Goal: Complete application form

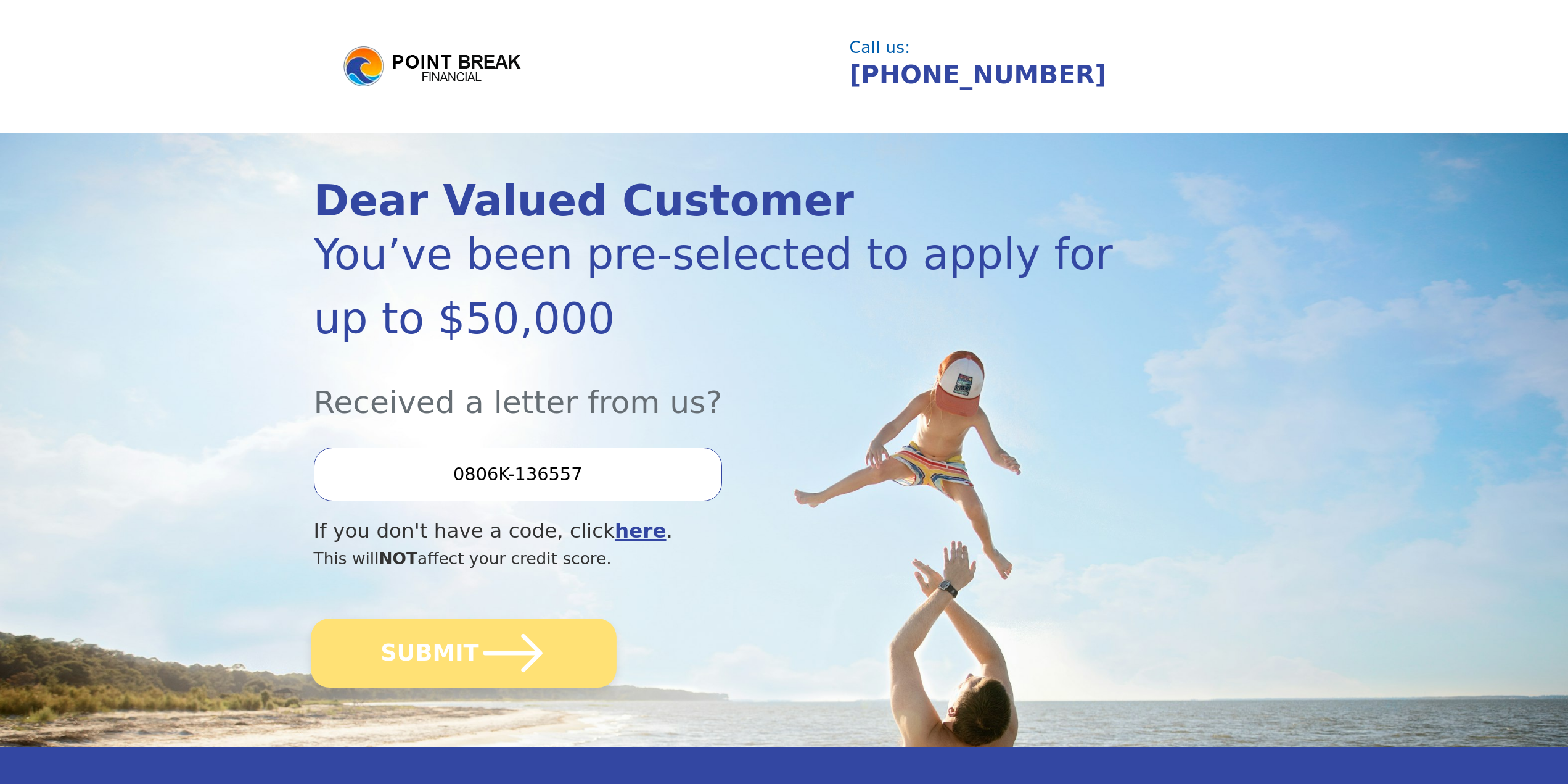
click at [479, 665] on icon "submit" at bounding box center [513, 653] width 68 height 68
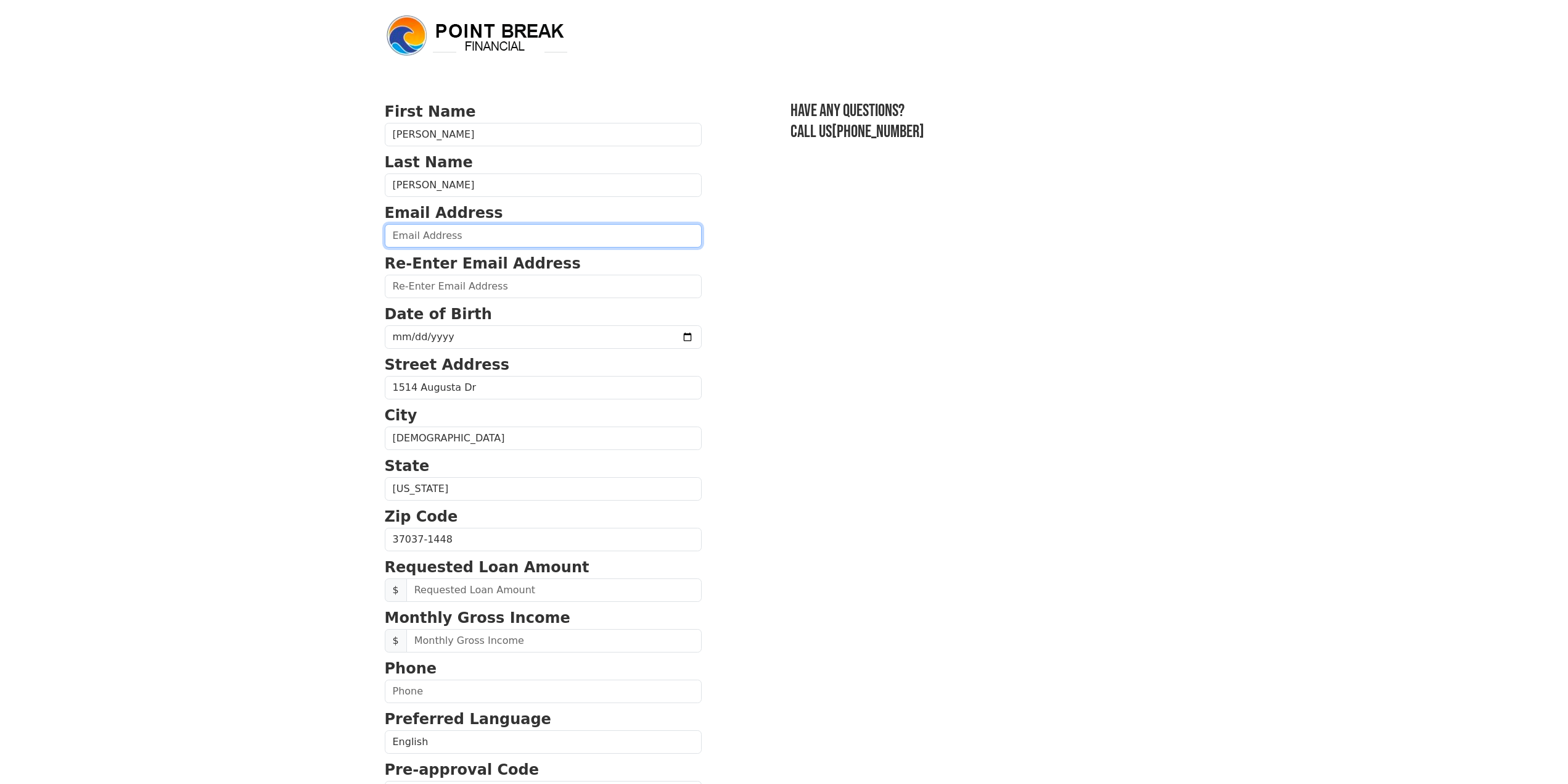
click at [448, 229] on input "email" at bounding box center [544, 235] width 317 height 24
type input "gizzaran@gmail.com"
type input "1974-03-27"
type input "50,000.00"
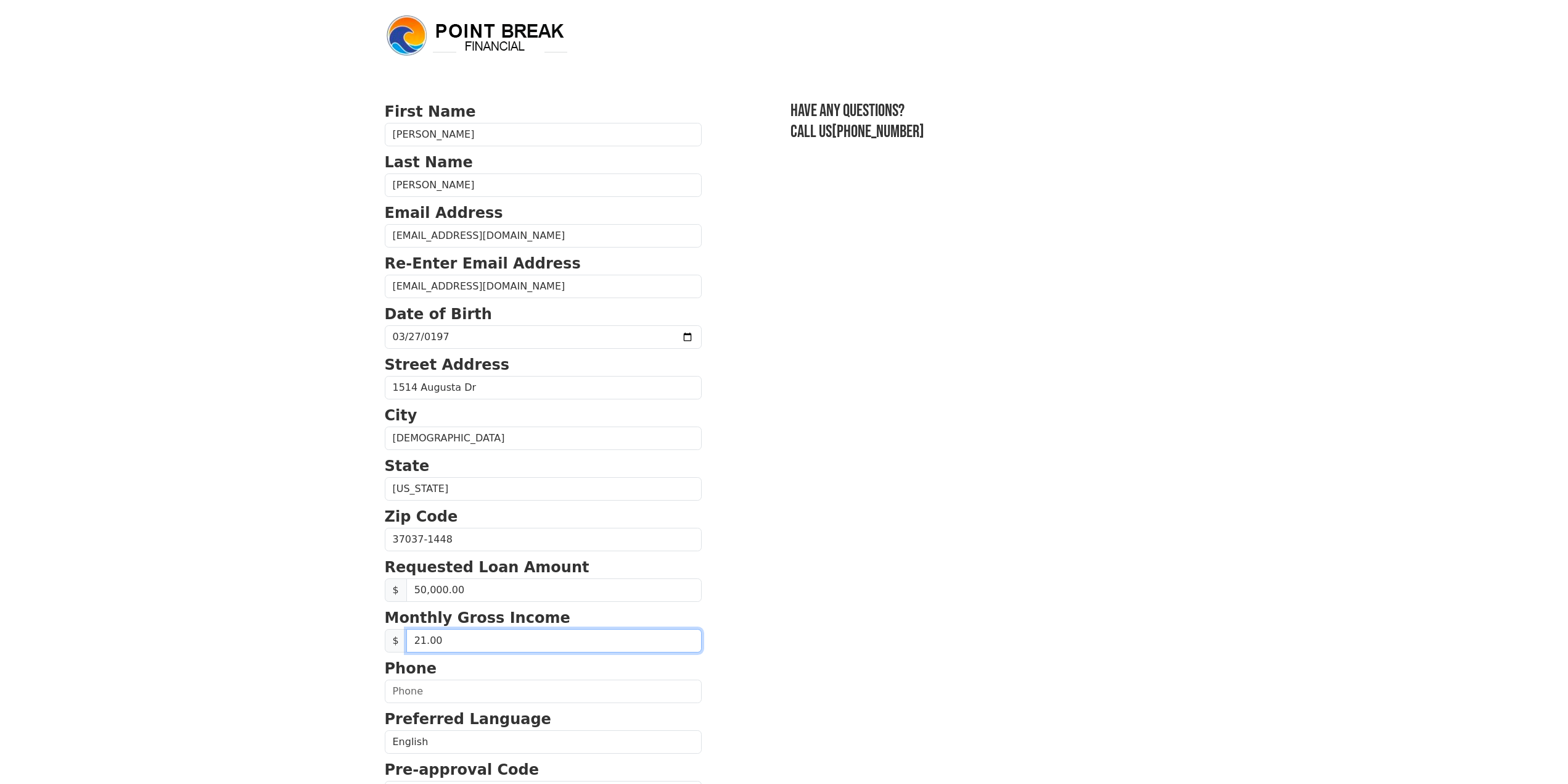
type input "2.00"
type input "20,167.00"
type input "(615) 686-3513"
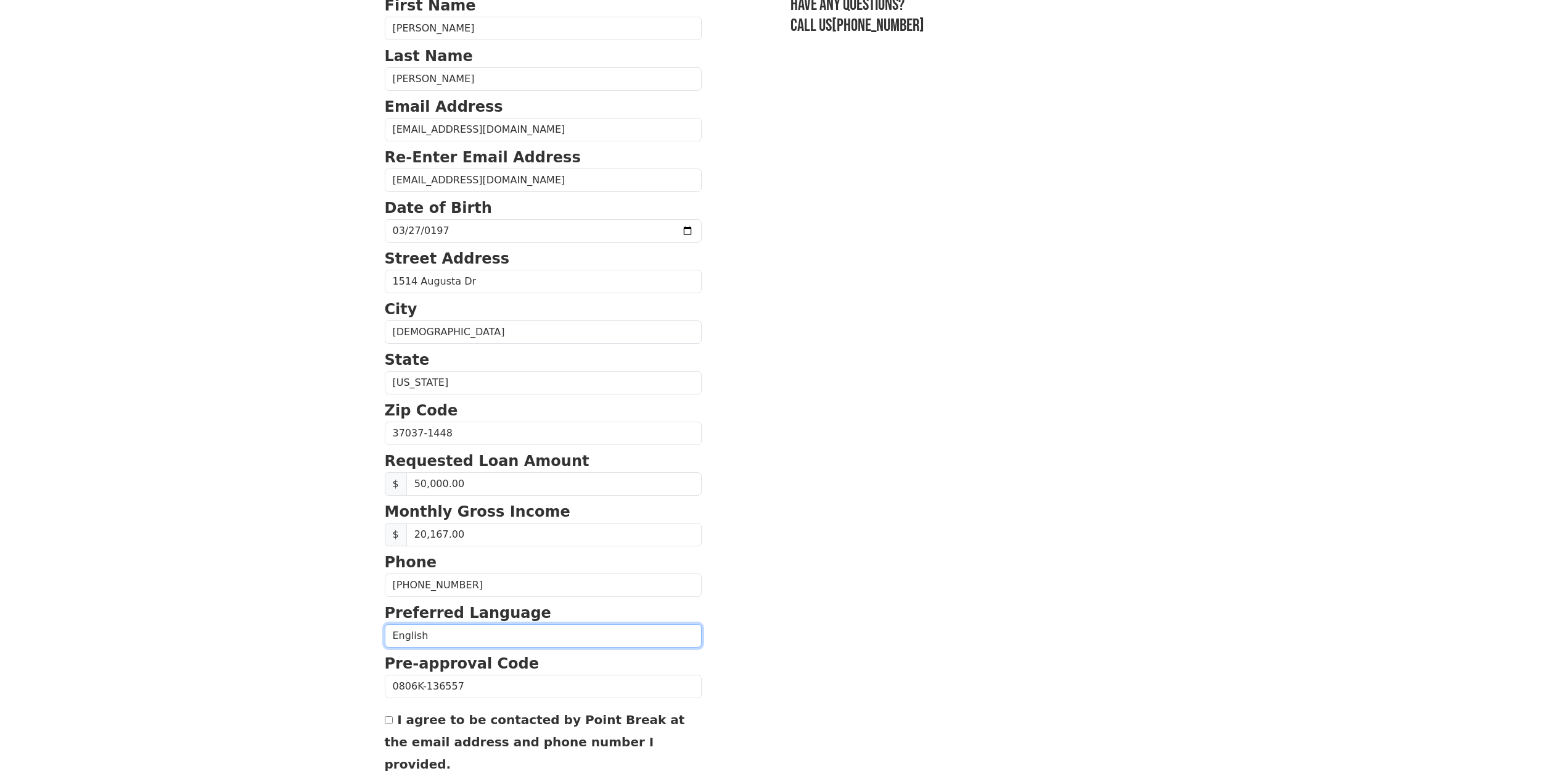
scroll to position [196, 0]
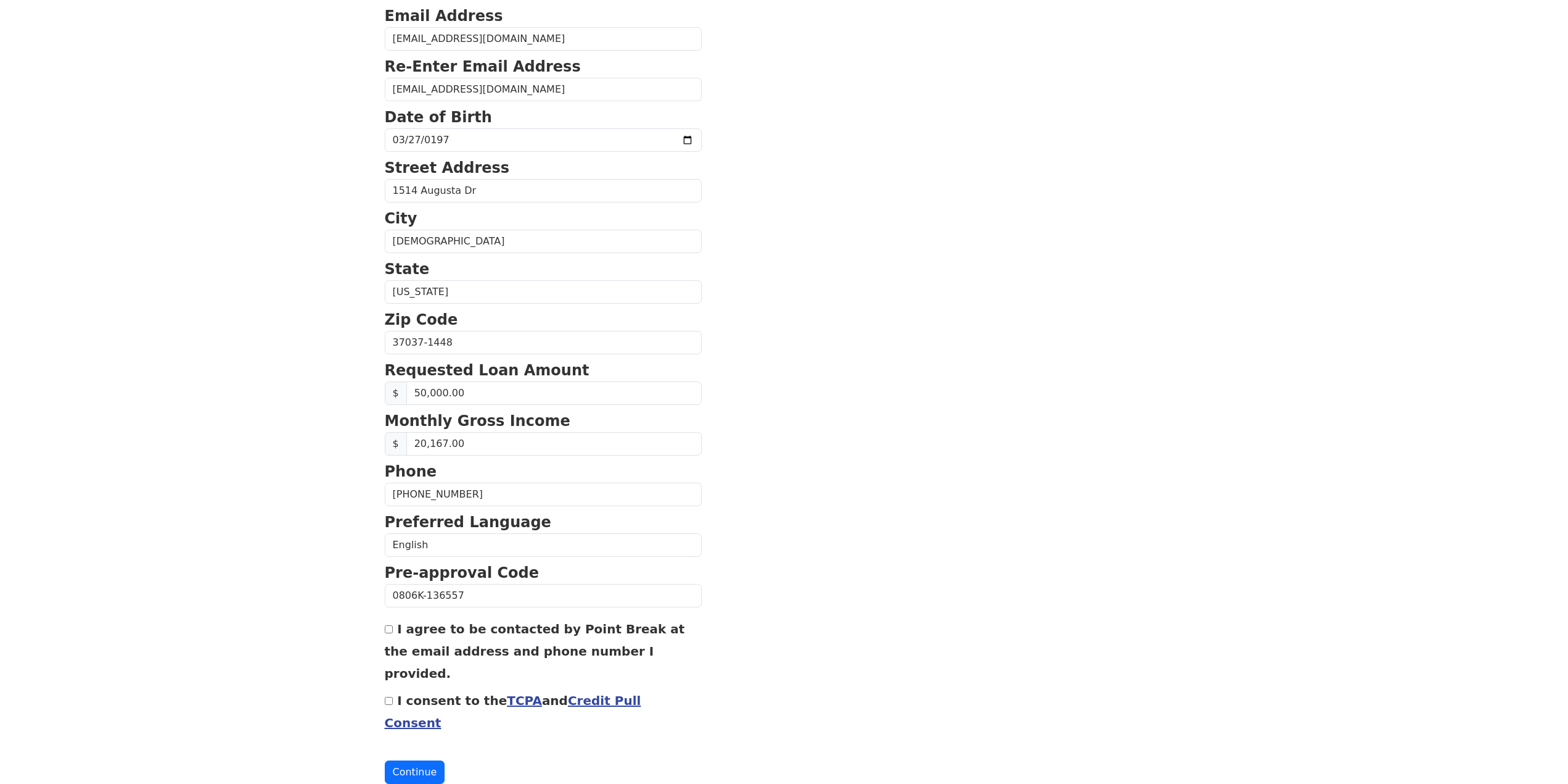
click at [394, 624] on div "I agree to be contacted by Point Break at the email address and phone number I …" at bounding box center [544, 650] width 317 height 66
click at [391, 625] on input "I agree to be contacted by Point Break at the email address and phone number I …" at bounding box center [389, 629] width 8 height 8
checkbox input "true"
click at [391, 697] on input "I consent to the TCPA and Credit Pull Consent" at bounding box center [389, 700] width 8 height 8
checkbox input "true"
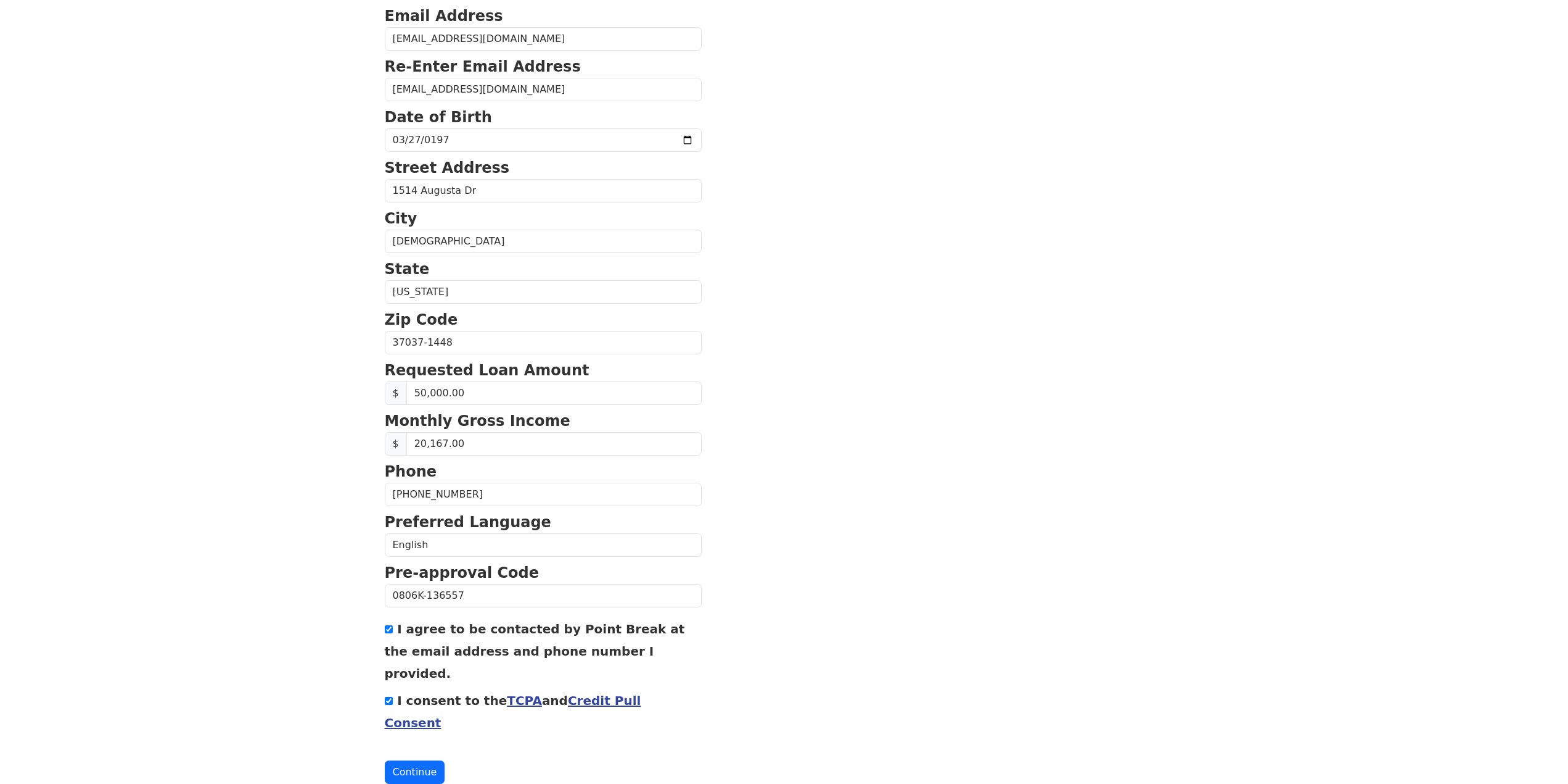
click at [582, 693] on link "Credit Pull Consent" at bounding box center [513, 711] width 256 height 37
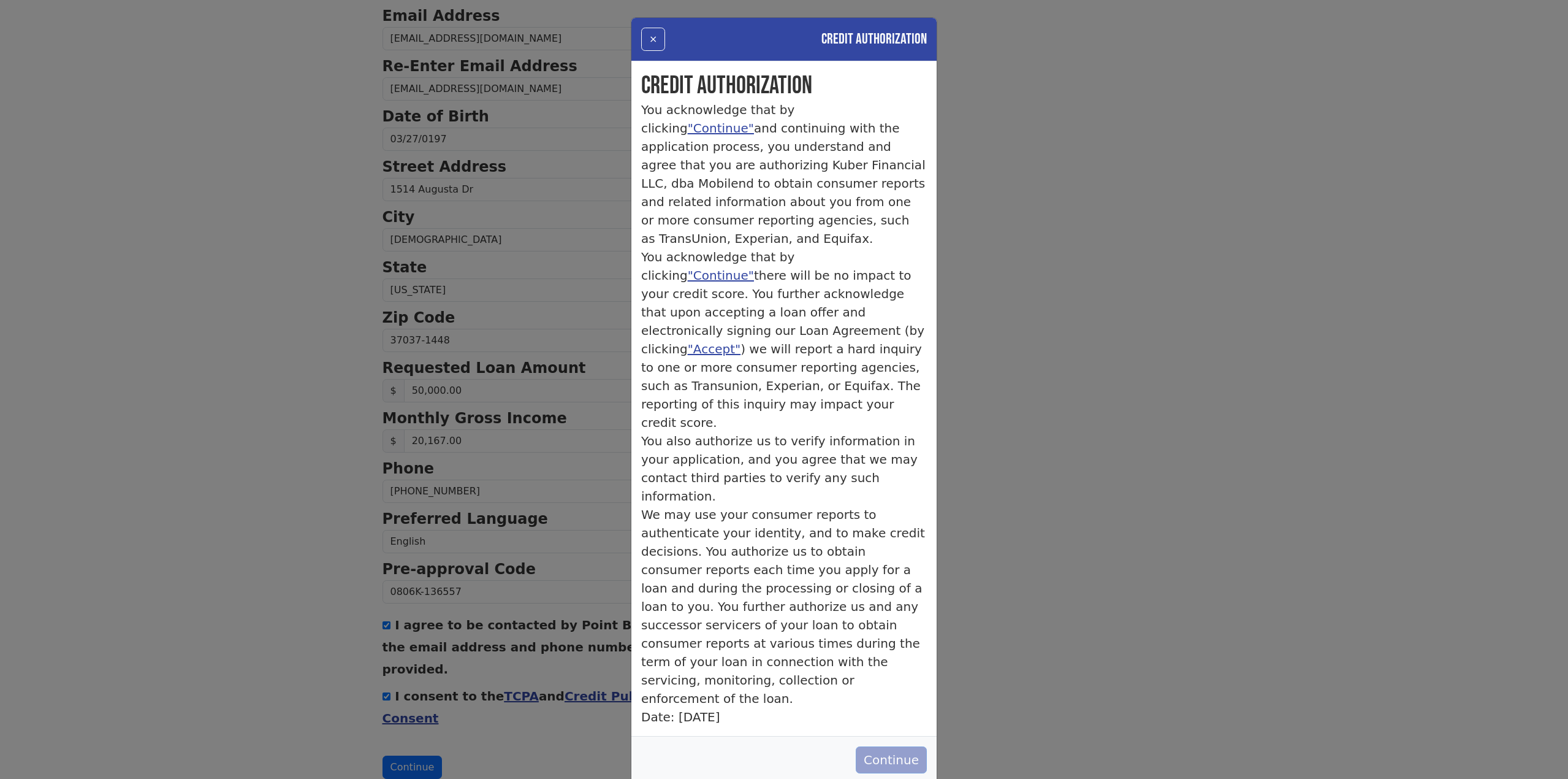
click at [900, 746] on button "Continue" at bounding box center [891, 759] width 71 height 27
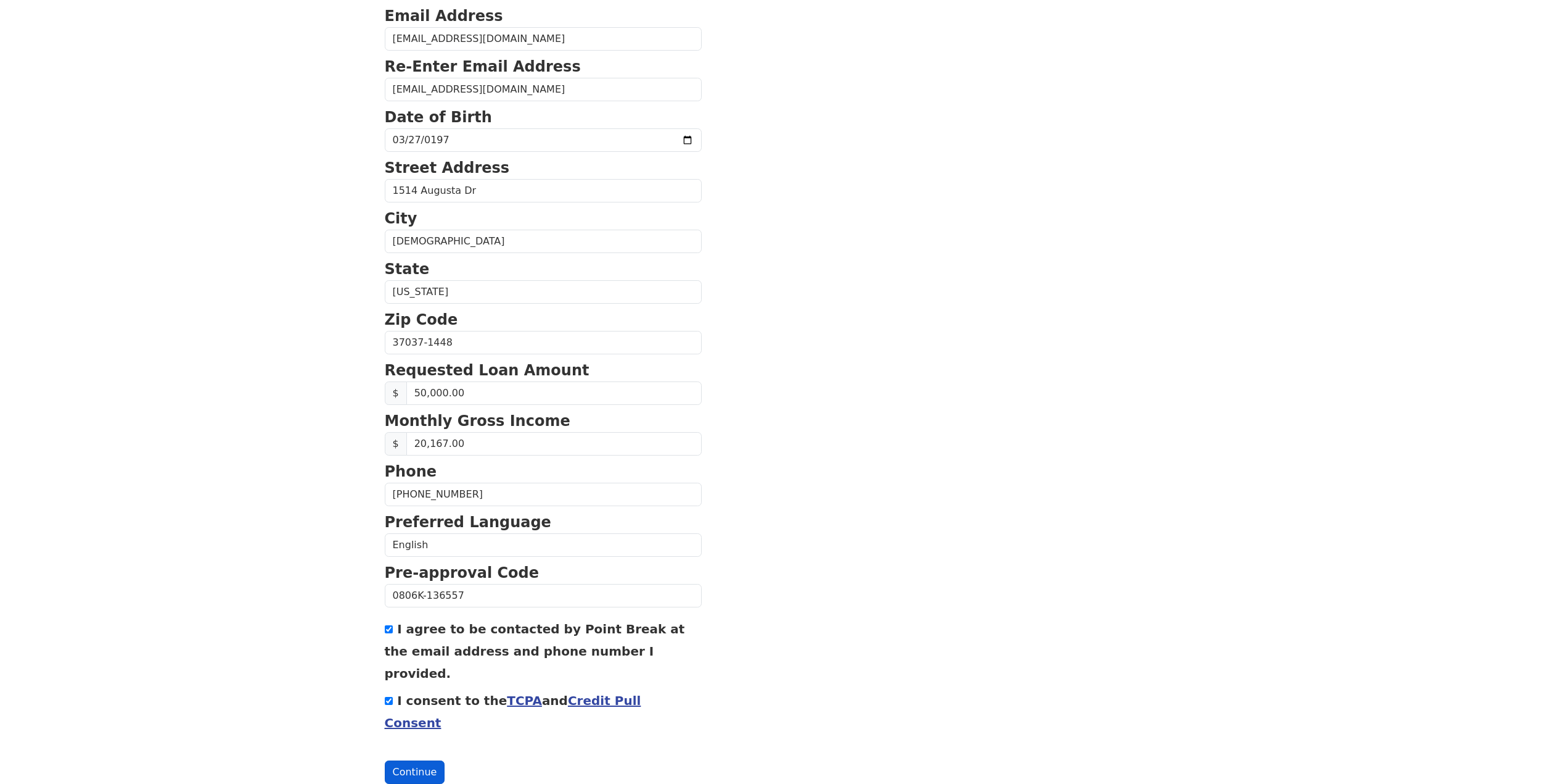
click at [405, 760] on button "Continue" at bounding box center [415, 772] width 61 height 24
